Goal: Task Accomplishment & Management: Manage account settings

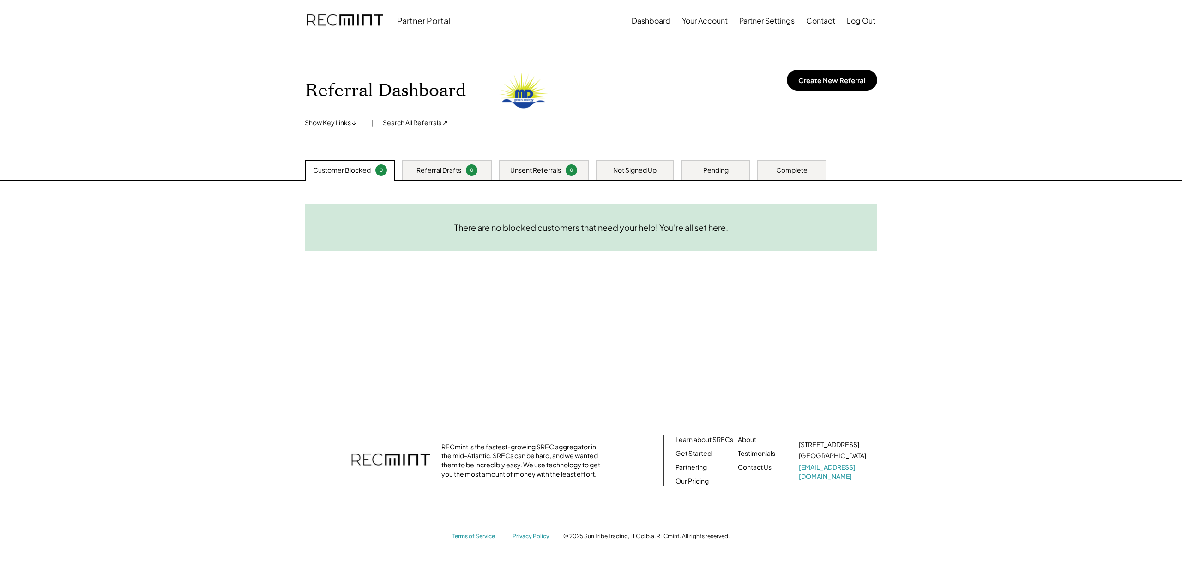
click at [706, 171] on div "Pending" at bounding box center [715, 170] width 25 height 9
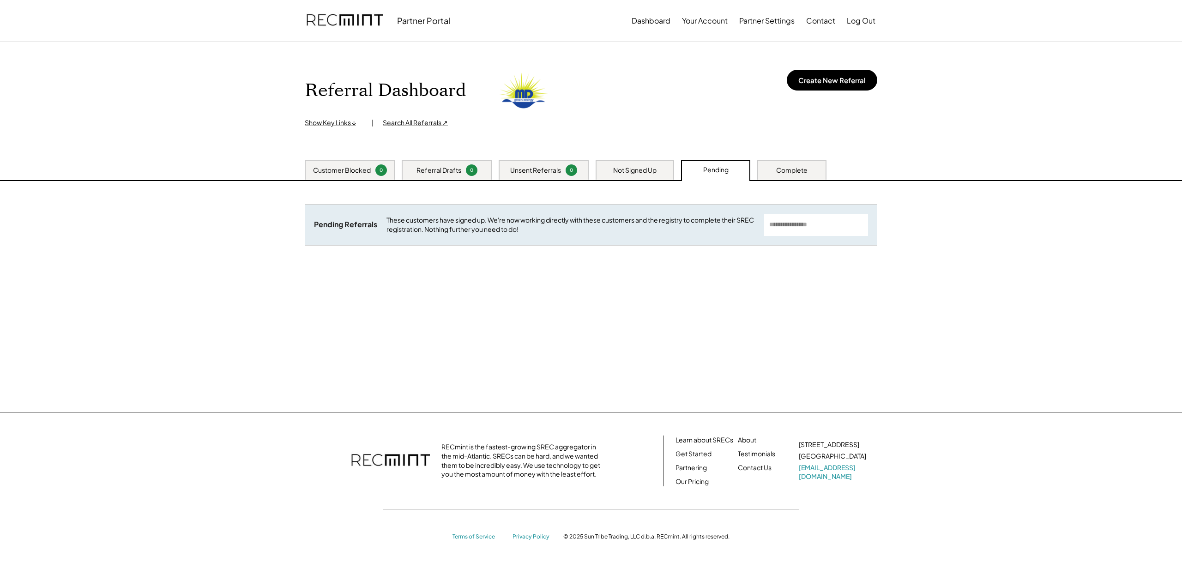
click at [795, 171] on div "Complete" at bounding box center [791, 170] width 31 height 9
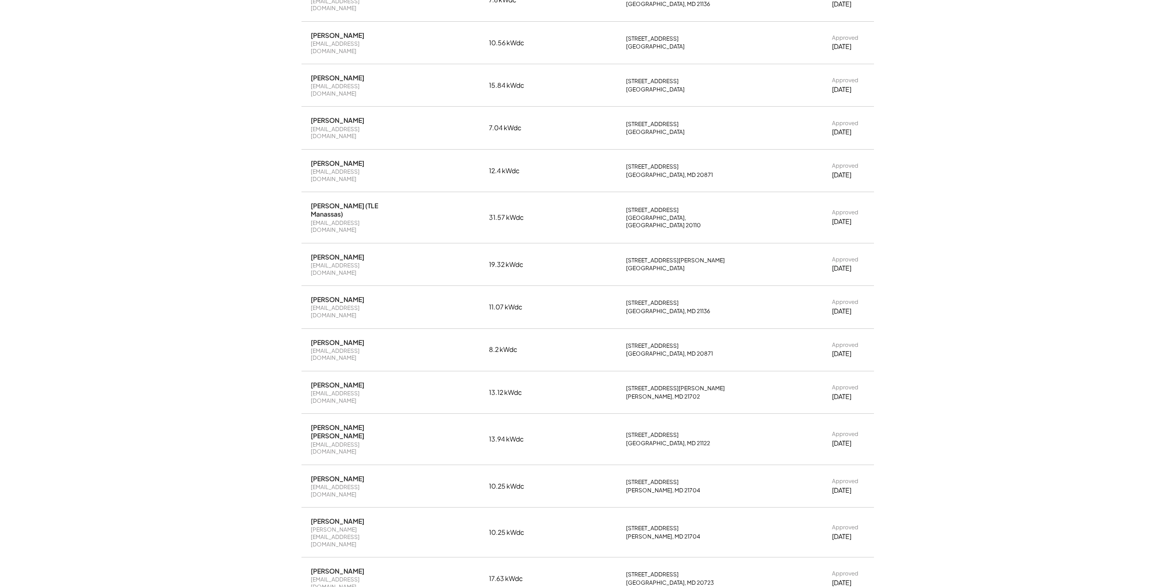
scroll to position [369, 0]
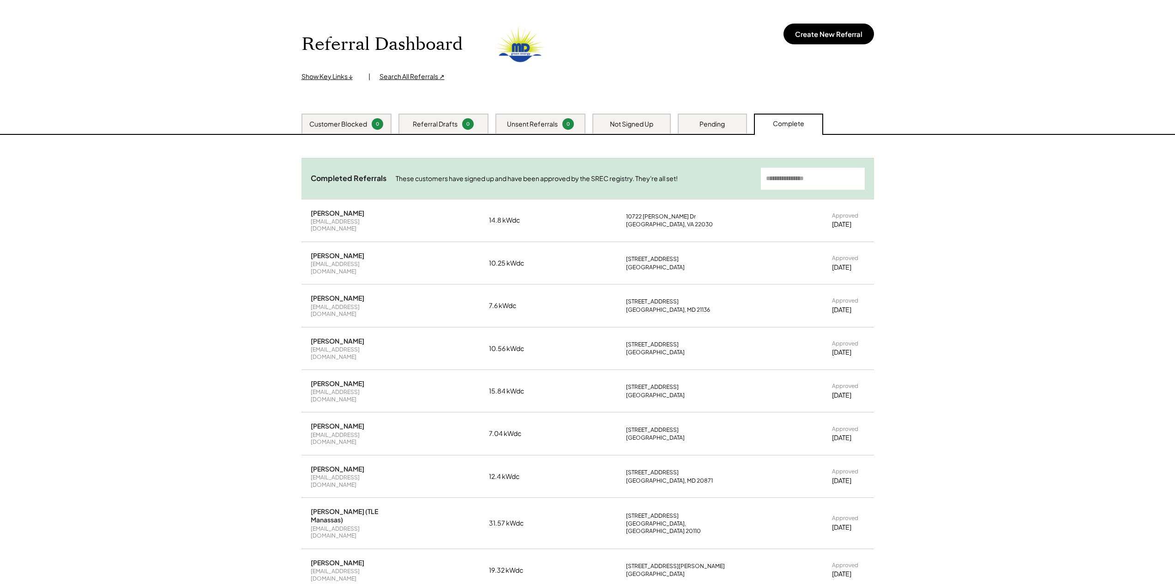
click at [705, 123] on div "Pending" at bounding box center [712, 124] width 25 height 9
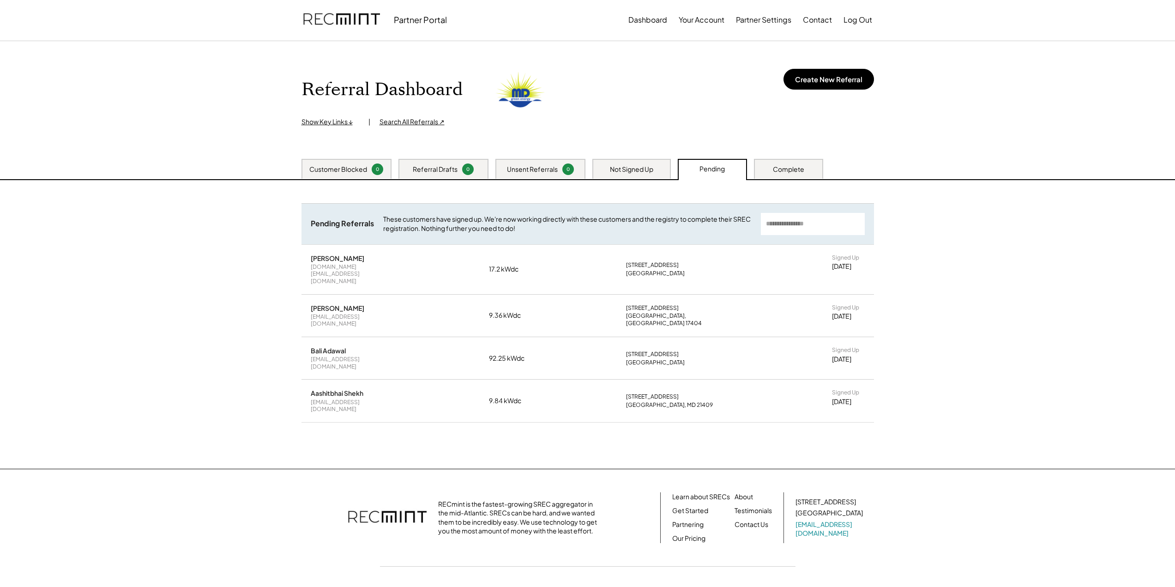
click at [629, 167] on div "Not Signed Up" at bounding box center [631, 169] width 43 height 9
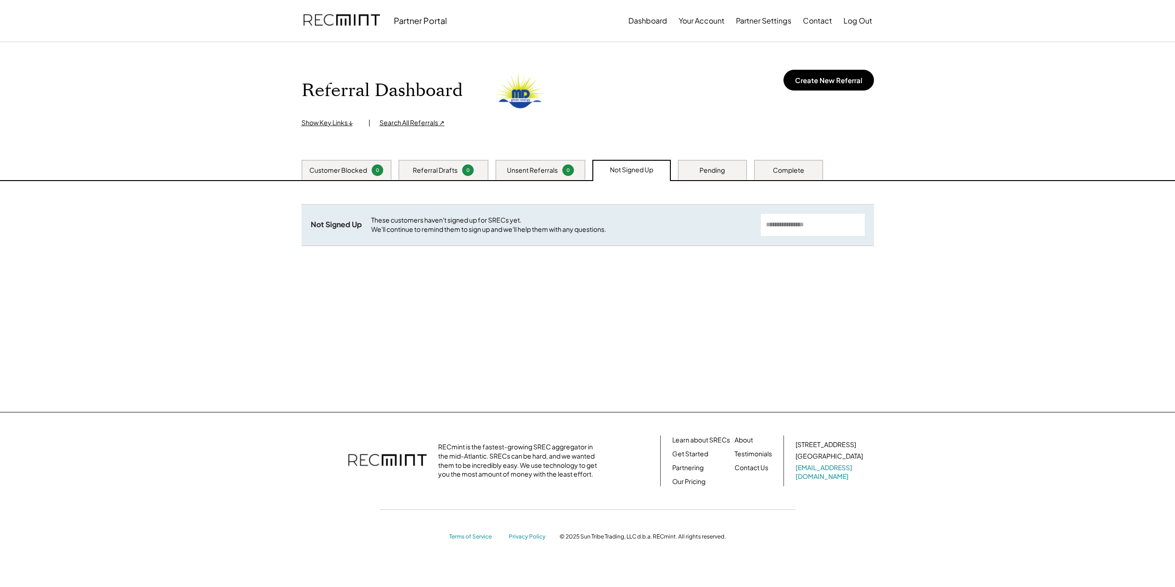
scroll to position [0, 0]
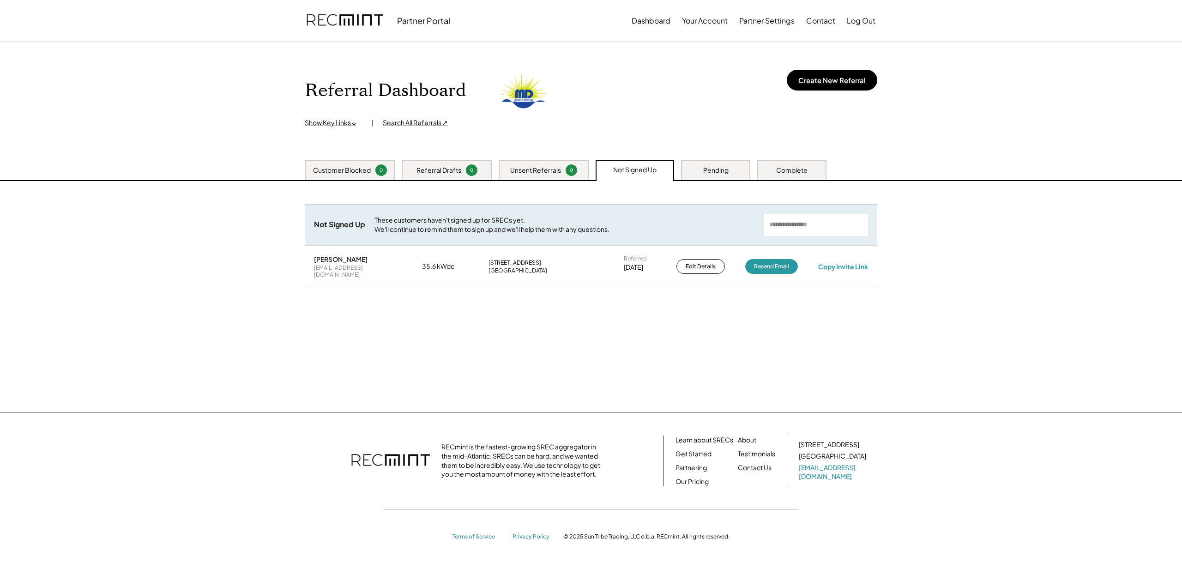
click at [537, 167] on div "Unsent Referrals" at bounding box center [535, 170] width 51 height 9
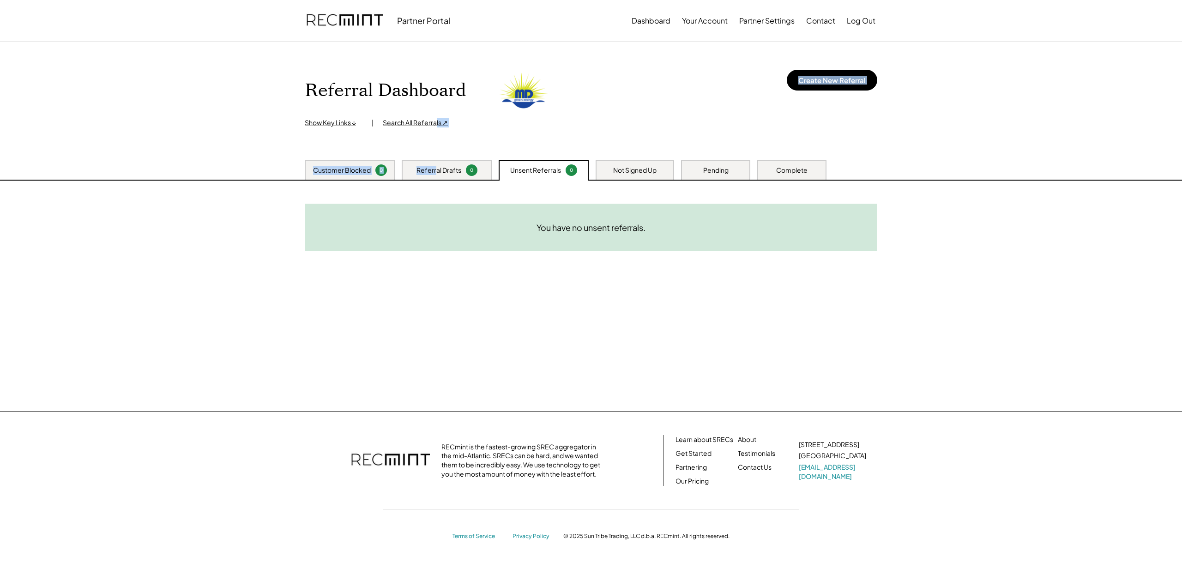
click at [436, 160] on div "Referral Dashboard Show Key Links ↓ | Search All Referrals ↗ Create New Referra…" at bounding box center [591, 226] width 1182 height 369
click at [421, 170] on div "Referral Drafts" at bounding box center [439, 170] width 45 height 9
click at [315, 172] on div "Customer Blocked" at bounding box center [342, 170] width 58 height 9
drag, startPoint x: 610, startPoint y: 166, endPoint x: 626, endPoint y: 179, distance: 20.4
click at [610, 167] on div "Not Signed Up" at bounding box center [635, 170] width 78 height 20
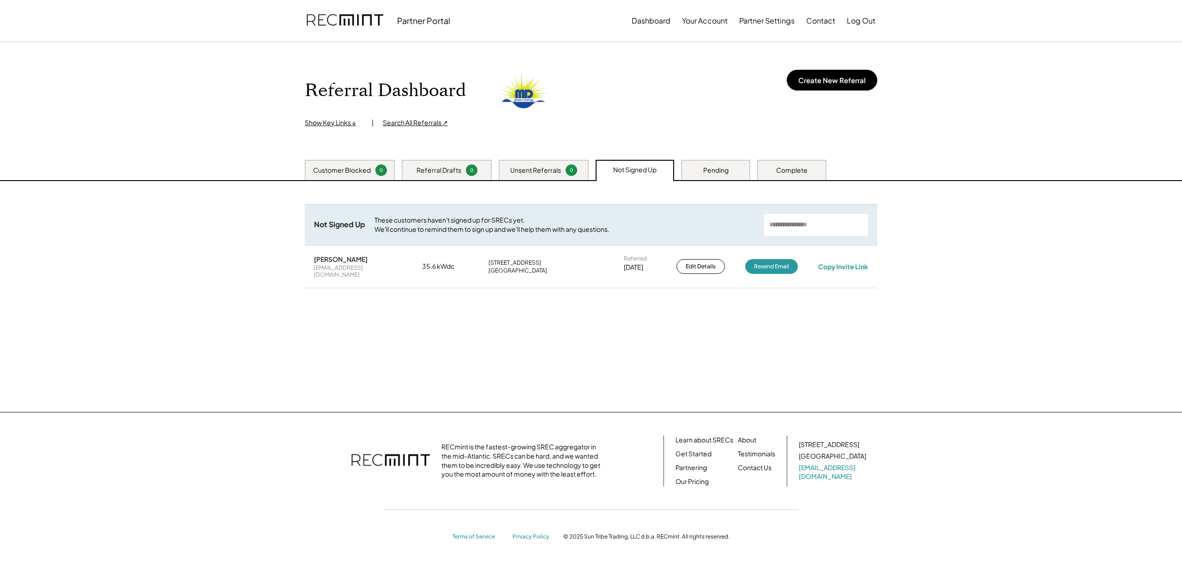
click at [727, 175] on div "Pending" at bounding box center [715, 170] width 69 height 20
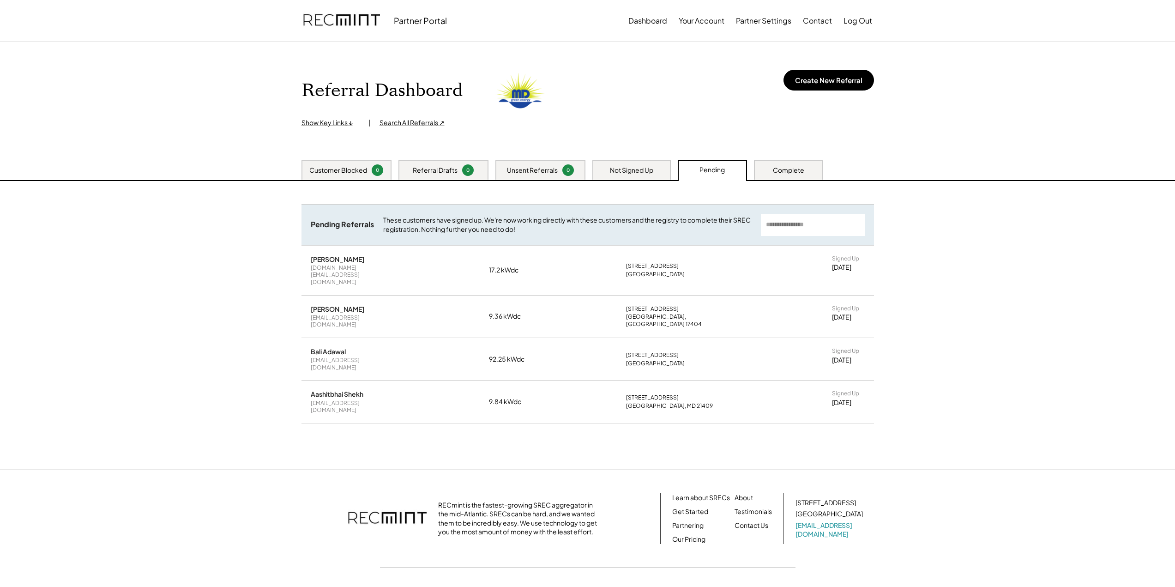
click at [804, 173] on div "Complete" at bounding box center [788, 170] width 69 height 20
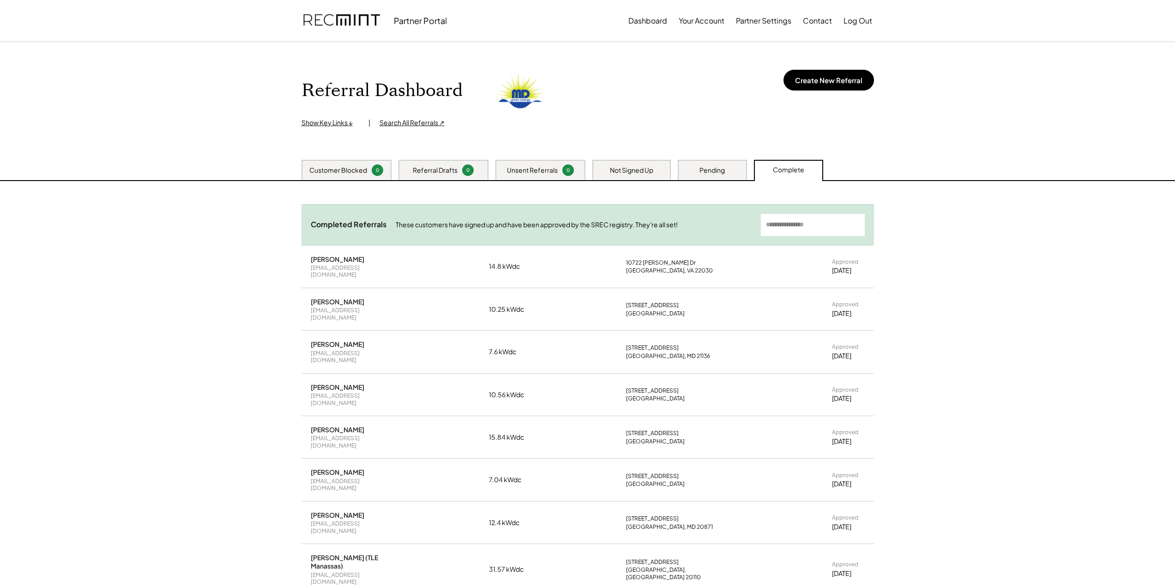
click at [268, 325] on div "Referral Dashboard Show Key Links ↓ | Search All Referrals ↗ Create New Referra…" at bounding box center [587, 541] width 1175 height 999
click at [721, 169] on div "Pending" at bounding box center [712, 170] width 25 height 9
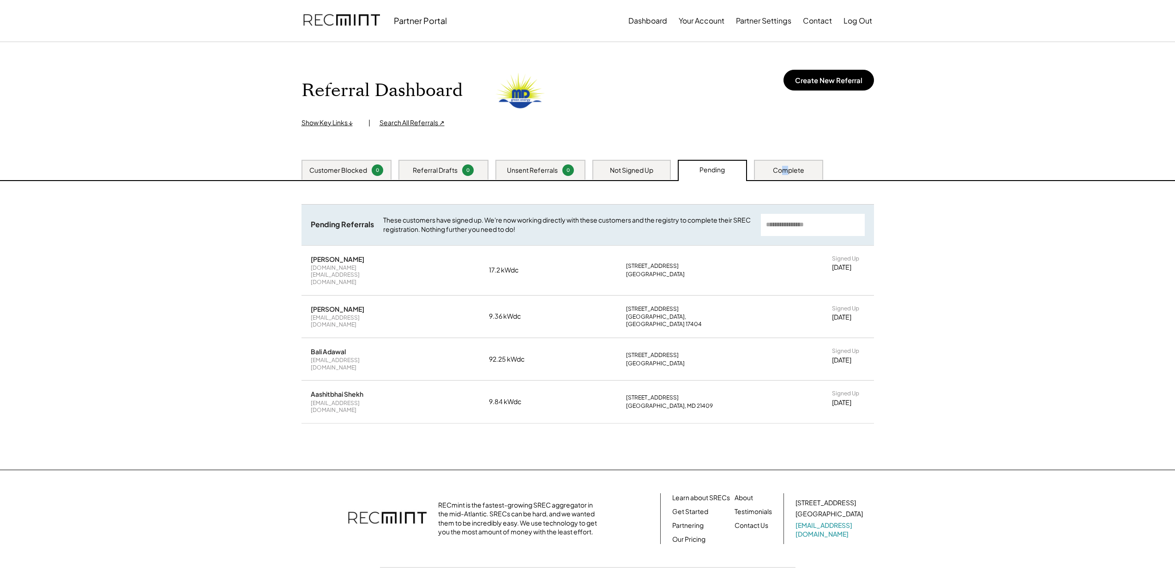
click at [785, 170] on div "Complete" at bounding box center [788, 170] width 31 height 9
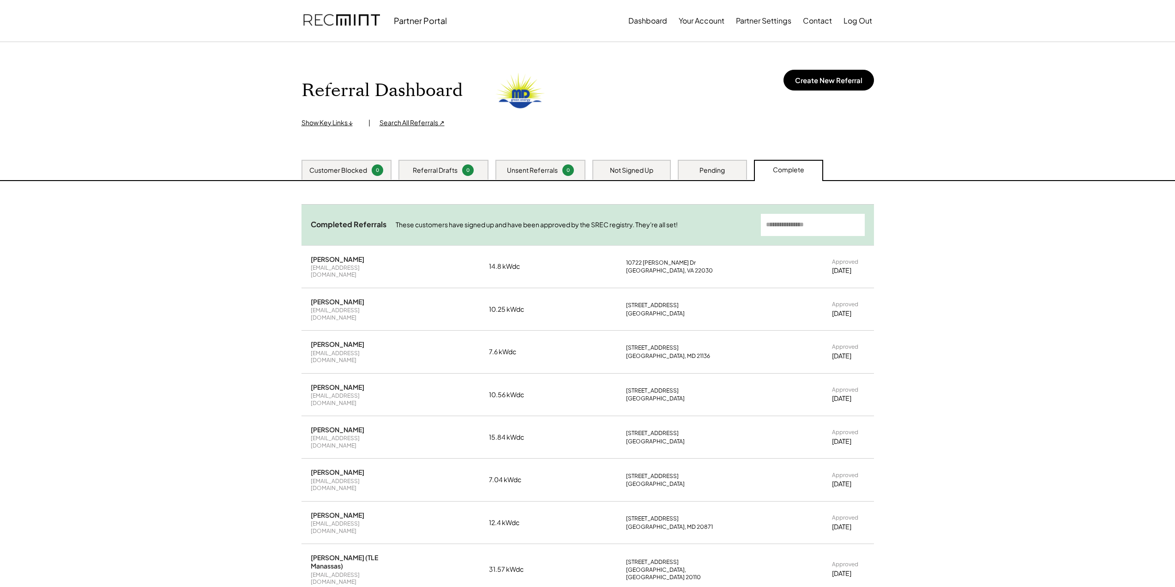
drag, startPoint x: 161, startPoint y: 254, endPoint x: 172, endPoint y: 235, distance: 22.6
click at [161, 255] on div "Referral Dashboard Show Key Links ↓ | Search All Referrals ↗ Create New Referra…" at bounding box center [587, 541] width 1175 height 999
